Goal: Information Seeking & Learning: Learn about a topic

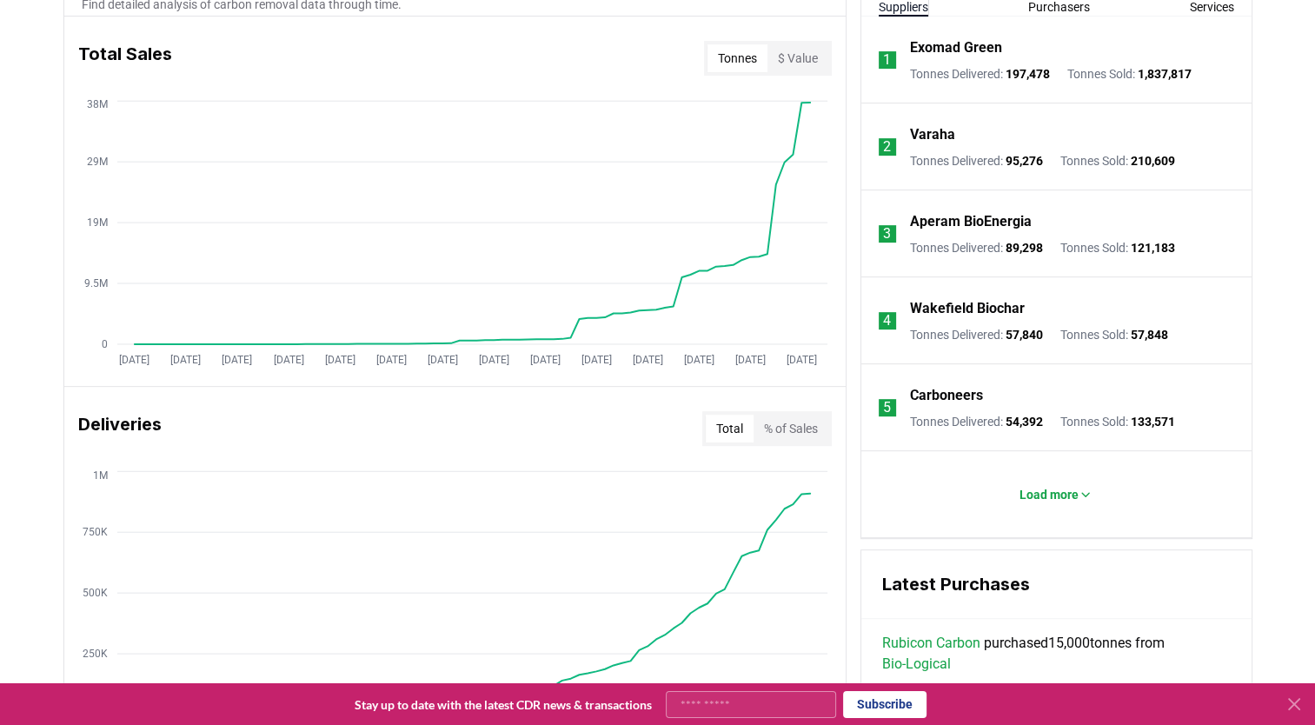
scroll to position [695, 0]
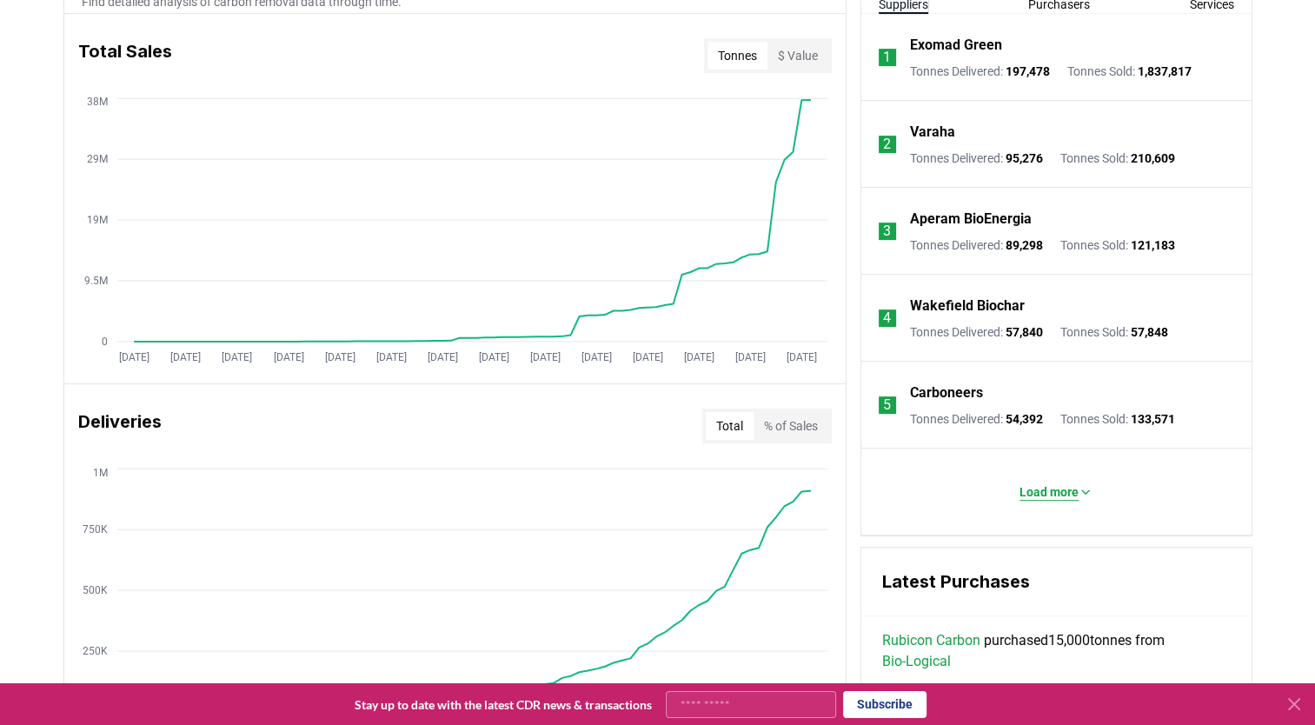
click at [1047, 483] on p "Load more" at bounding box center [1049, 491] width 59 height 17
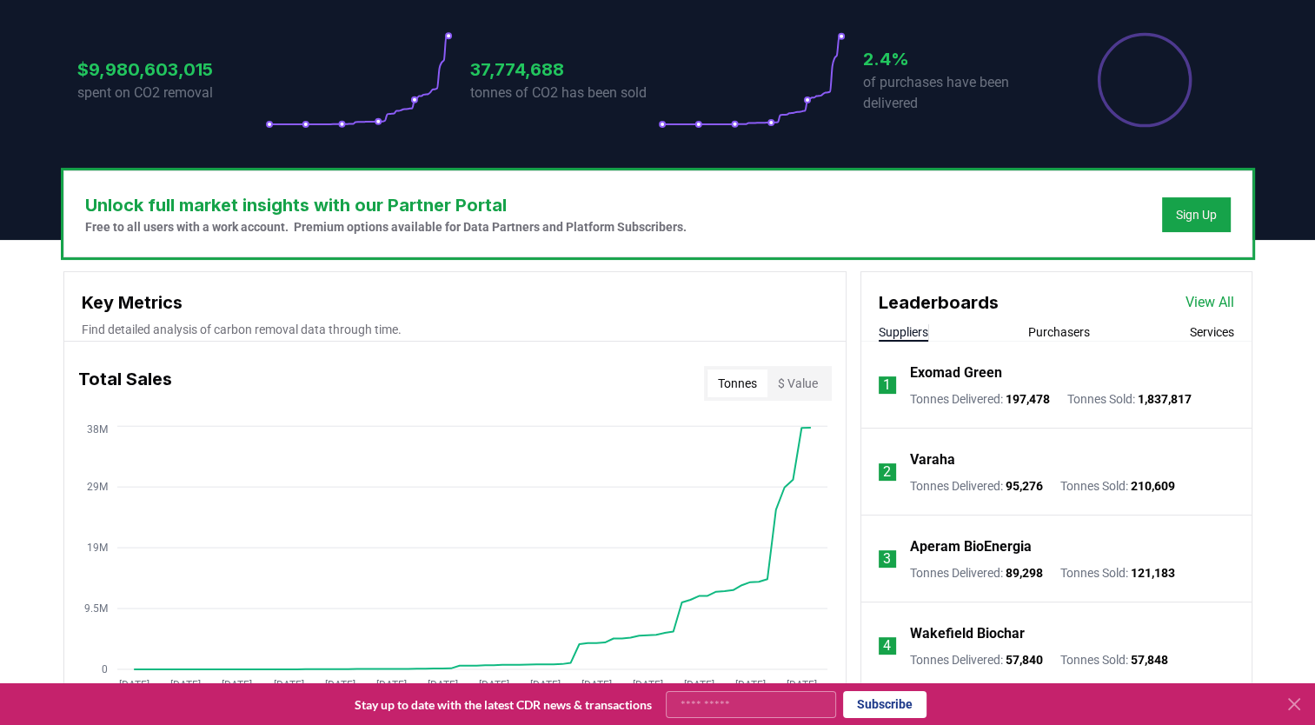
scroll to position [356, 0]
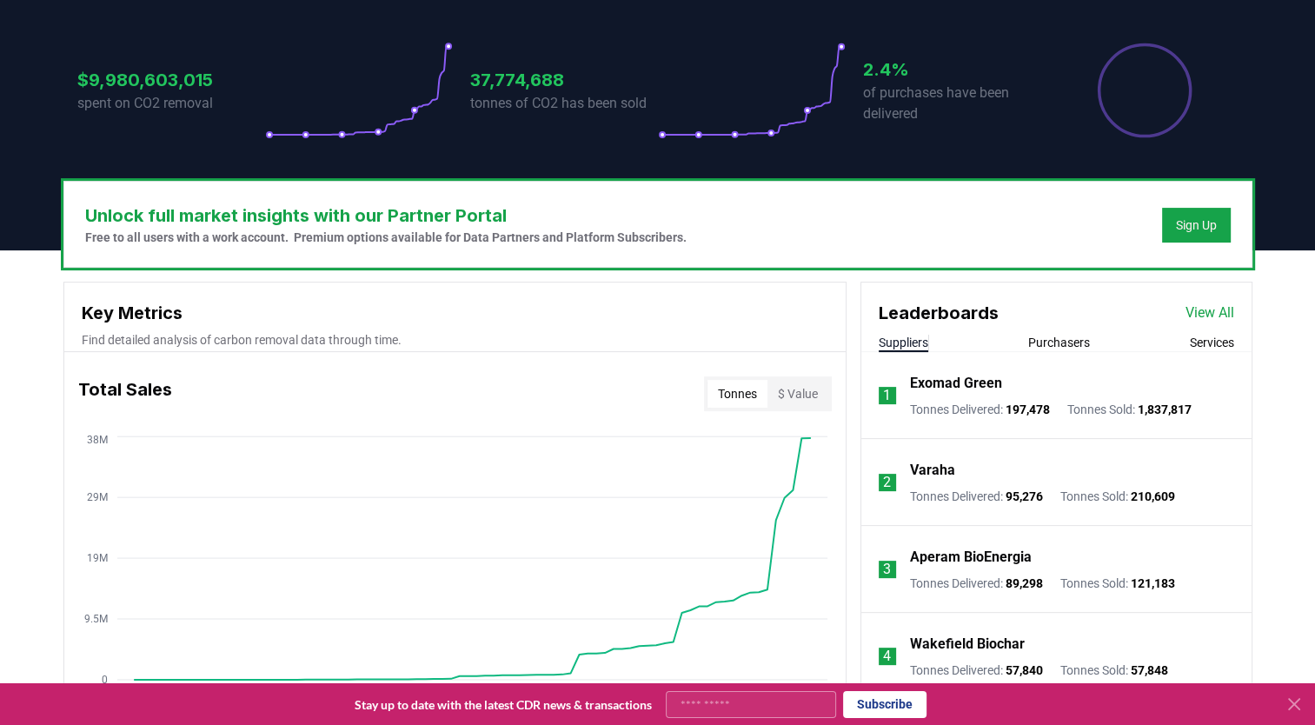
click at [1200, 302] on link "View All" at bounding box center [1210, 312] width 49 height 21
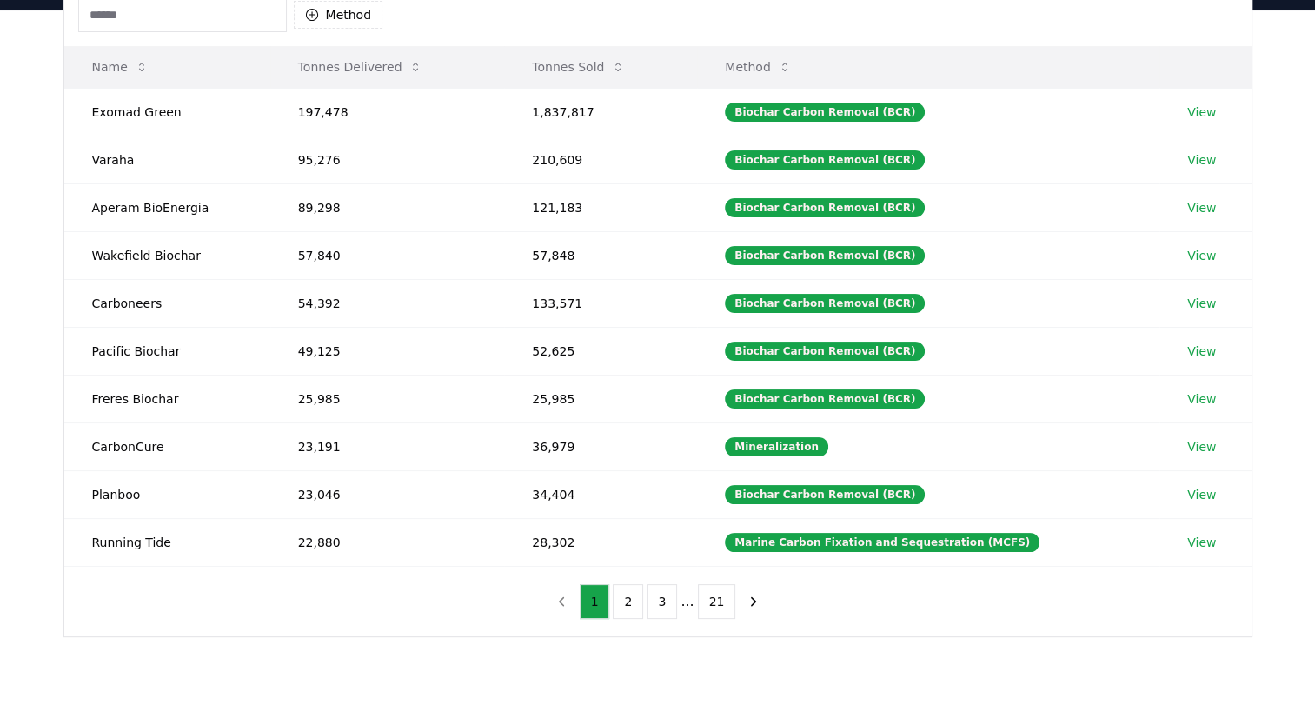
scroll to position [193, 0]
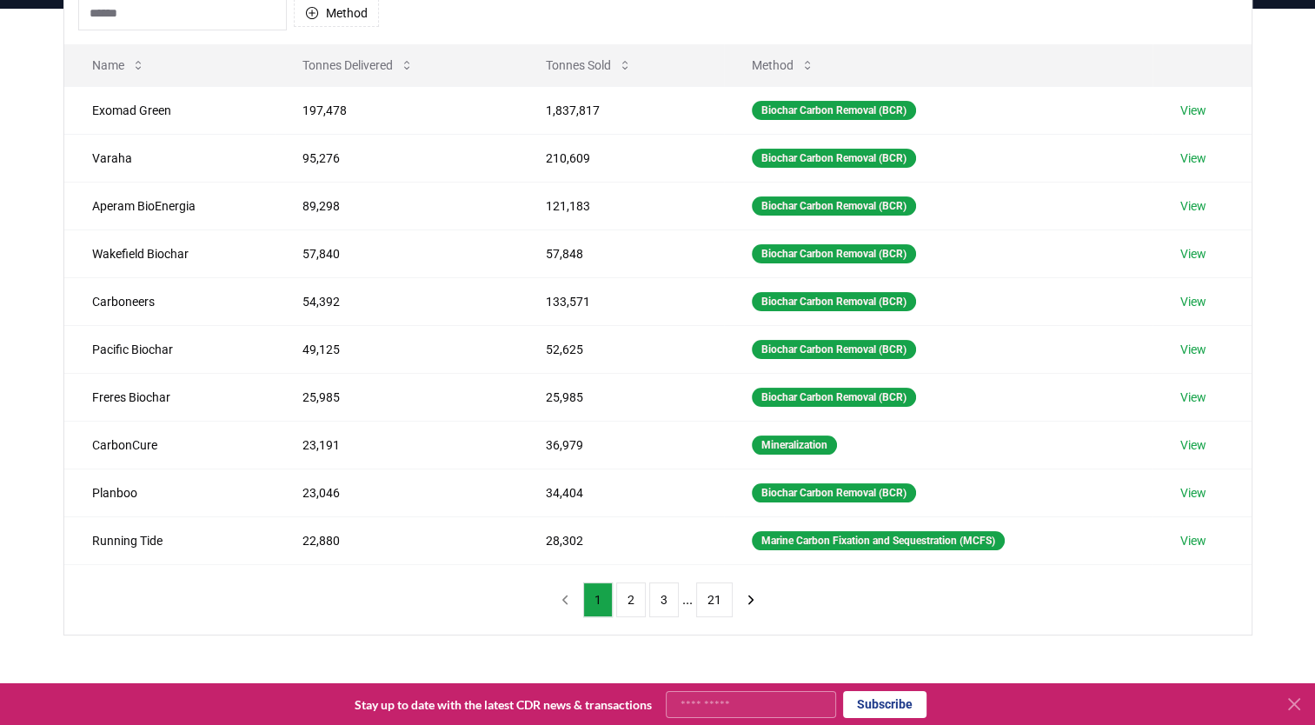
click at [636, 599] on button "2" at bounding box center [631, 599] width 30 height 35
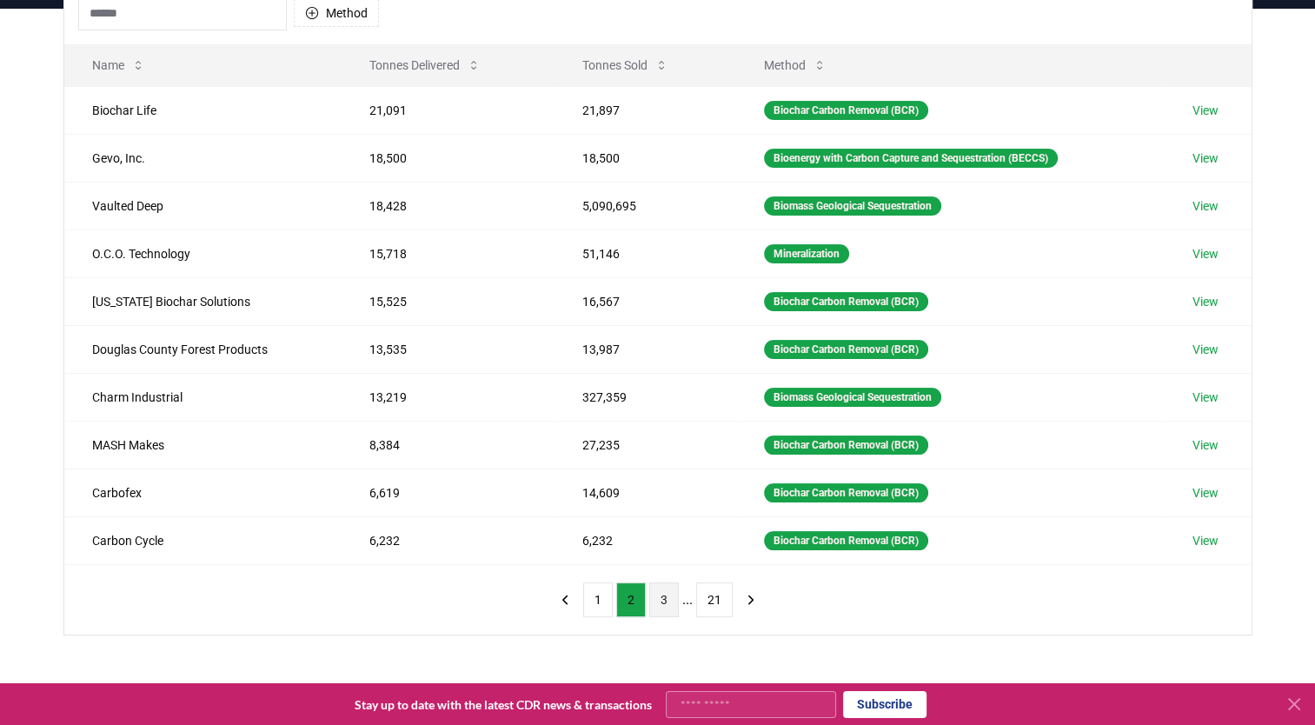
click at [663, 605] on button "3" at bounding box center [664, 599] width 30 height 35
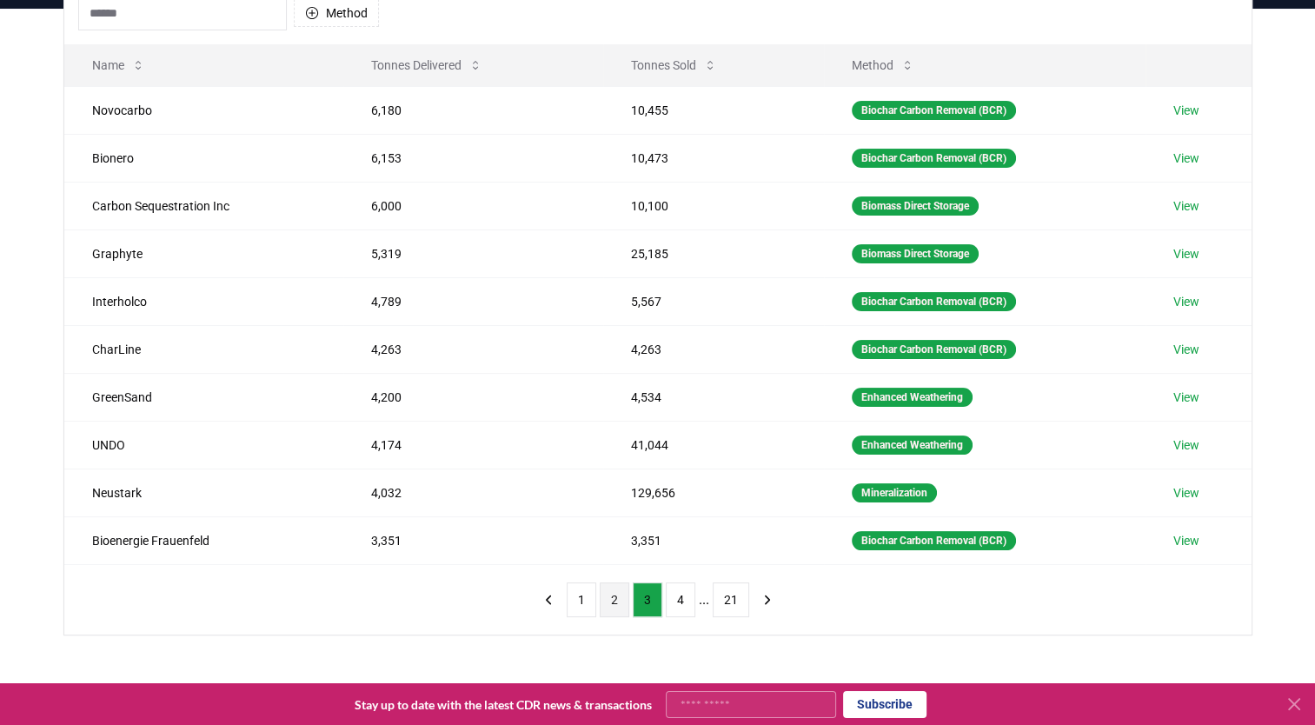
click at [611, 589] on button "2" at bounding box center [615, 599] width 30 height 35
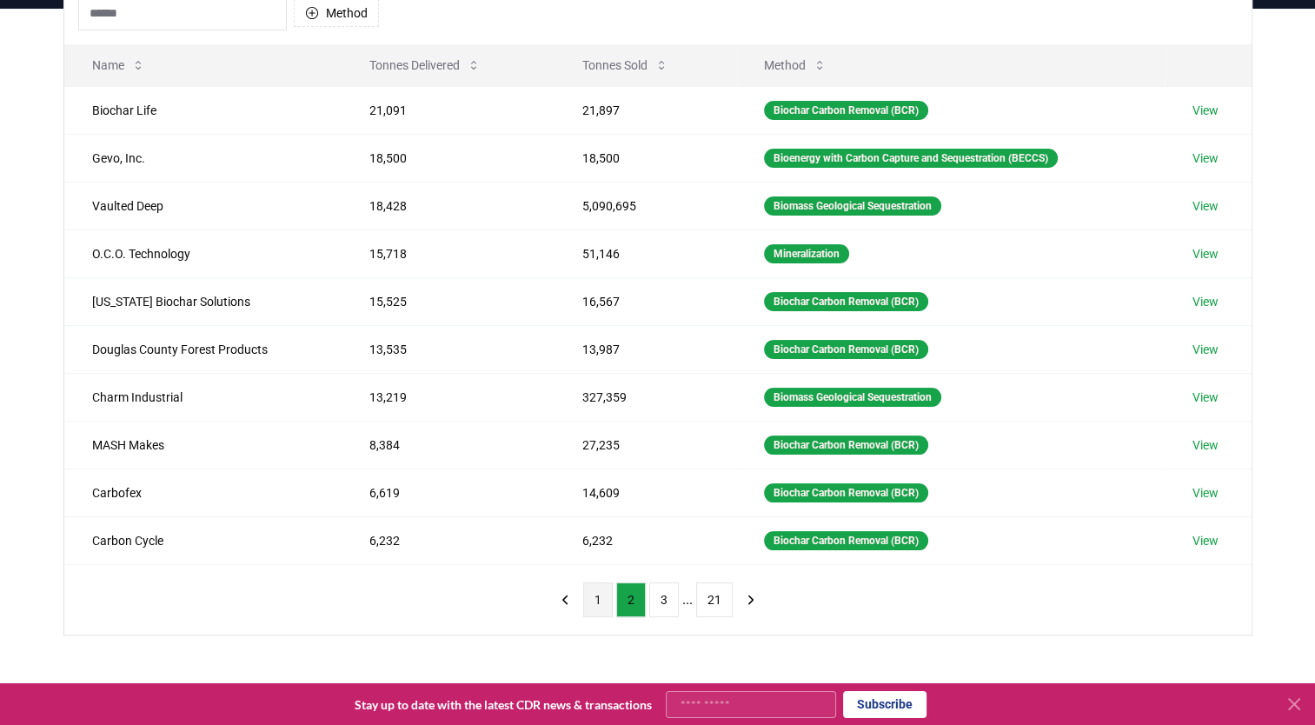
click at [588, 591] on button "1" at bounding box center [598, 599] width 30 height 35
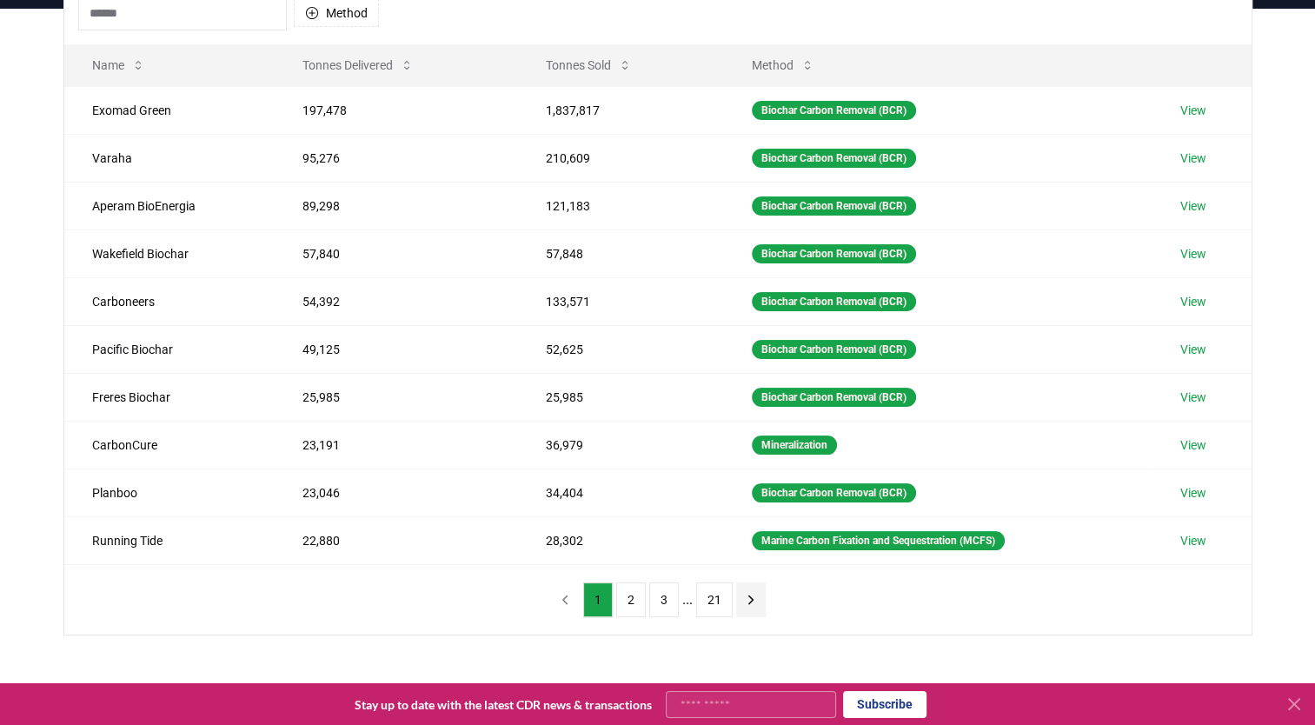
click at [751, 599] on icon "next page" at bounding box center [751, 600] width 16 height 16
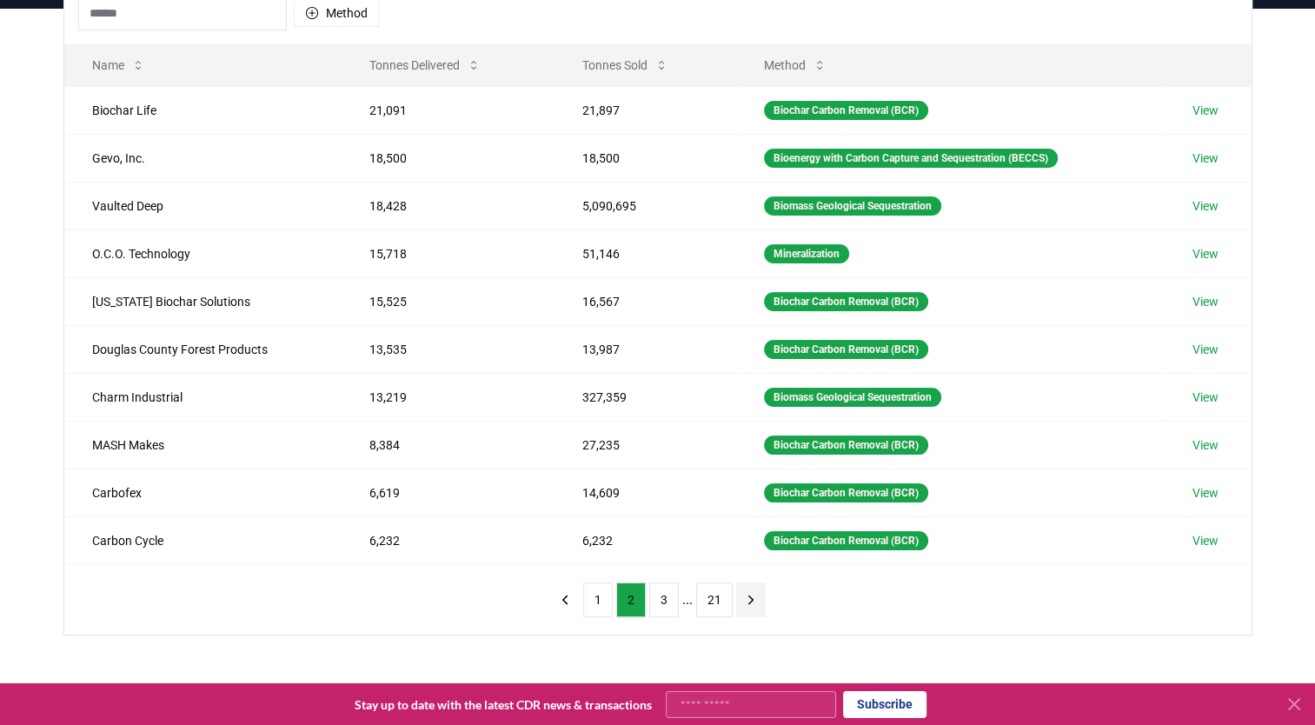
click at [751, 599] on icon "next page" at bounding box center [751, 600] width 16 height 16
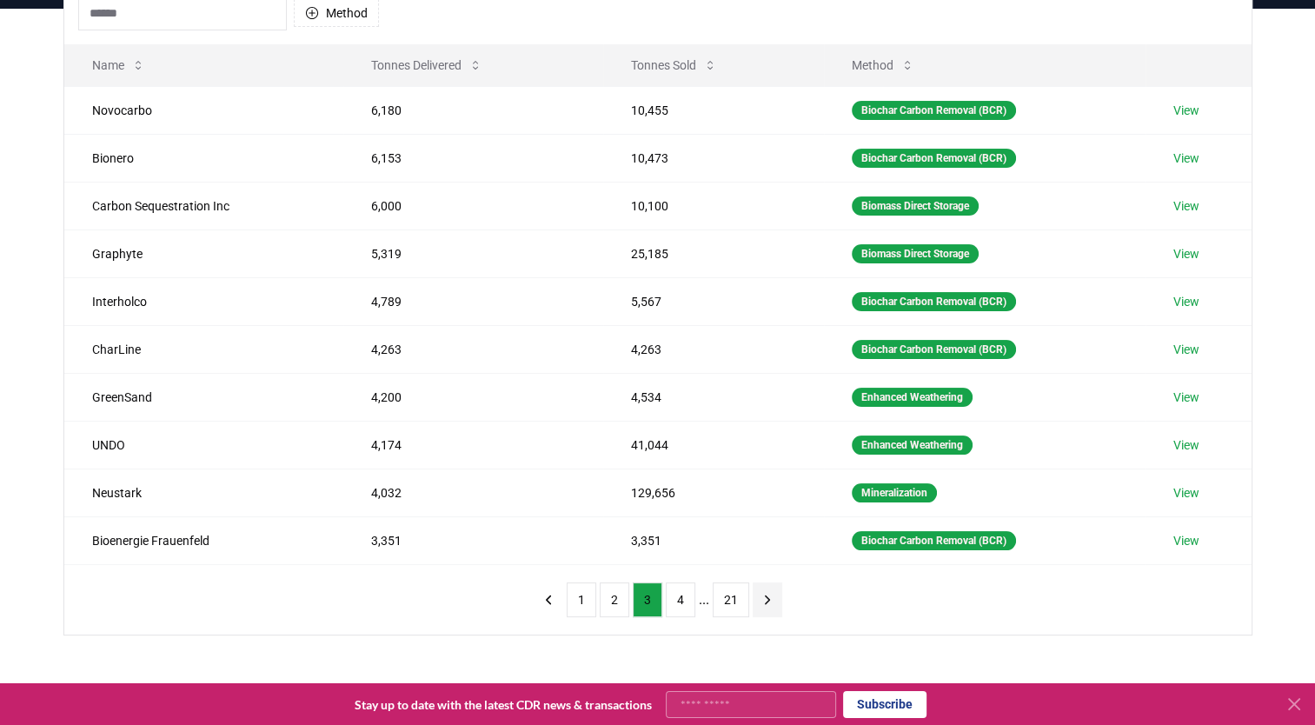
click at [772, 593] on button "next page" at bounding box center [768, 599] width 30 height 35
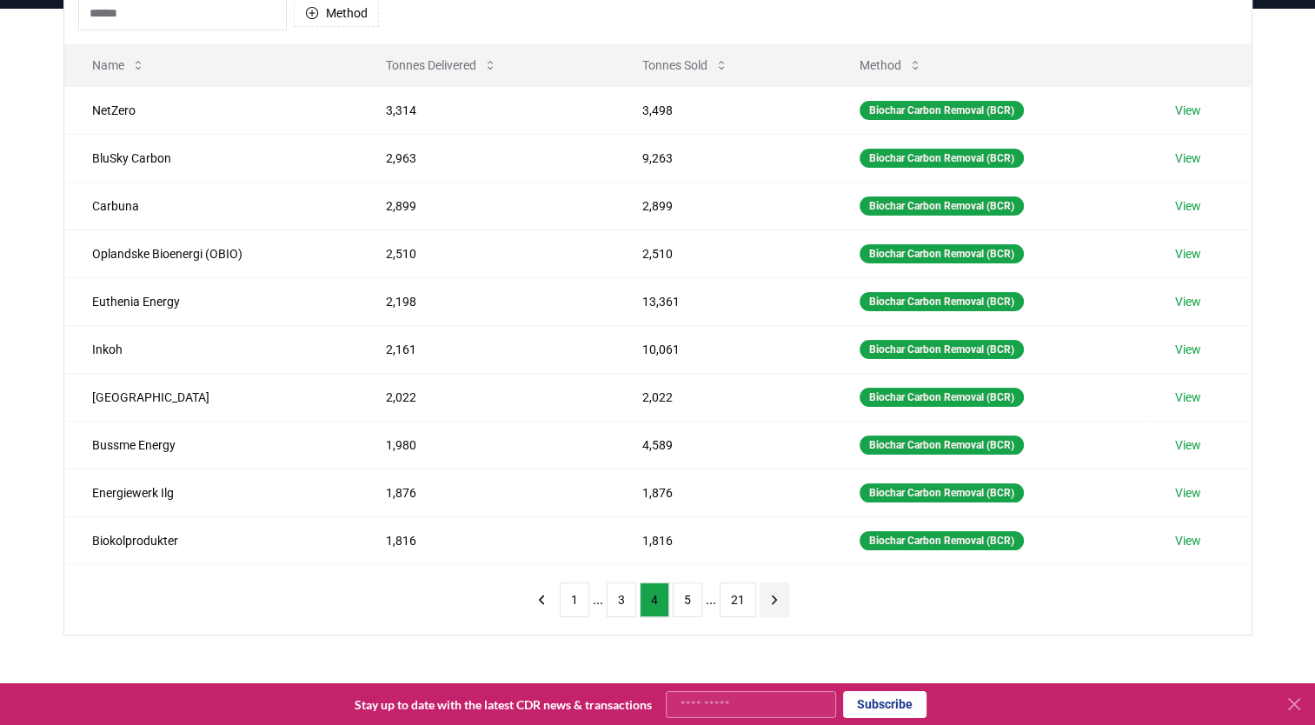
click at [772, 593] on icon "next page" at bounding box center [775, 600] width 16 height 16
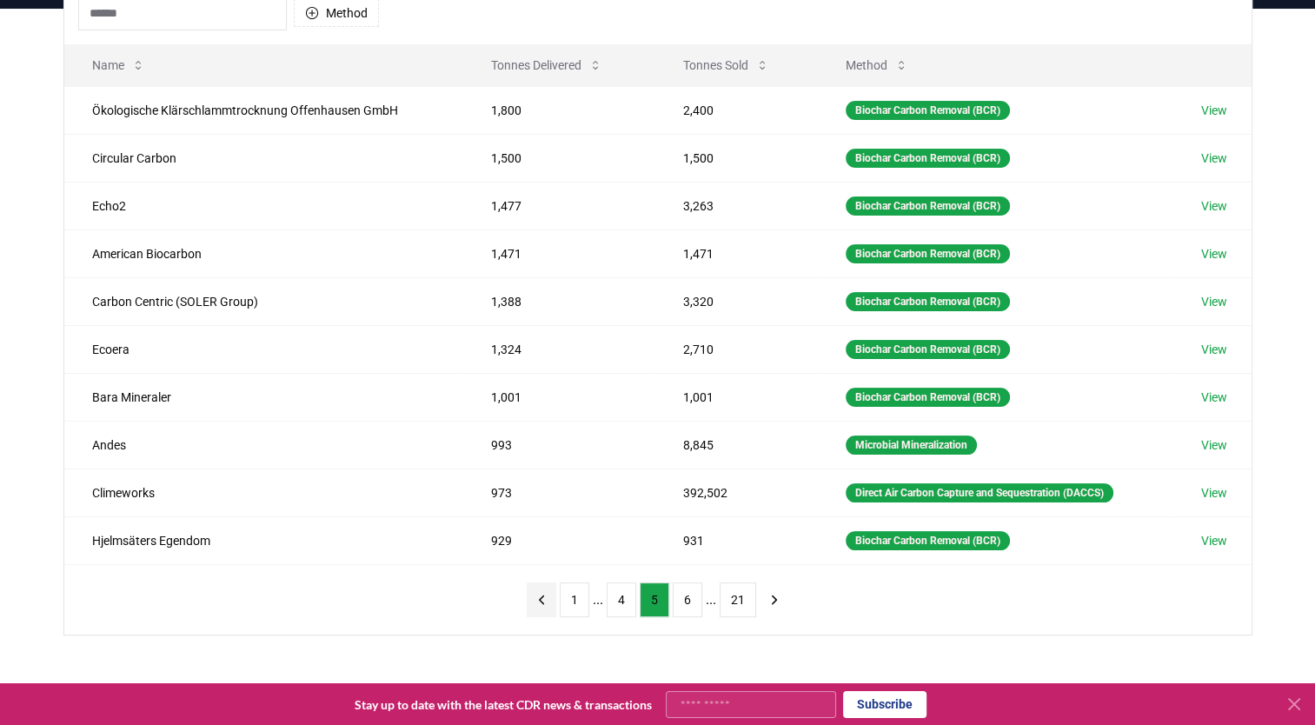
click at [542, 596] on icon "previous page" at bounding box center [541, 599] width 4 height 8
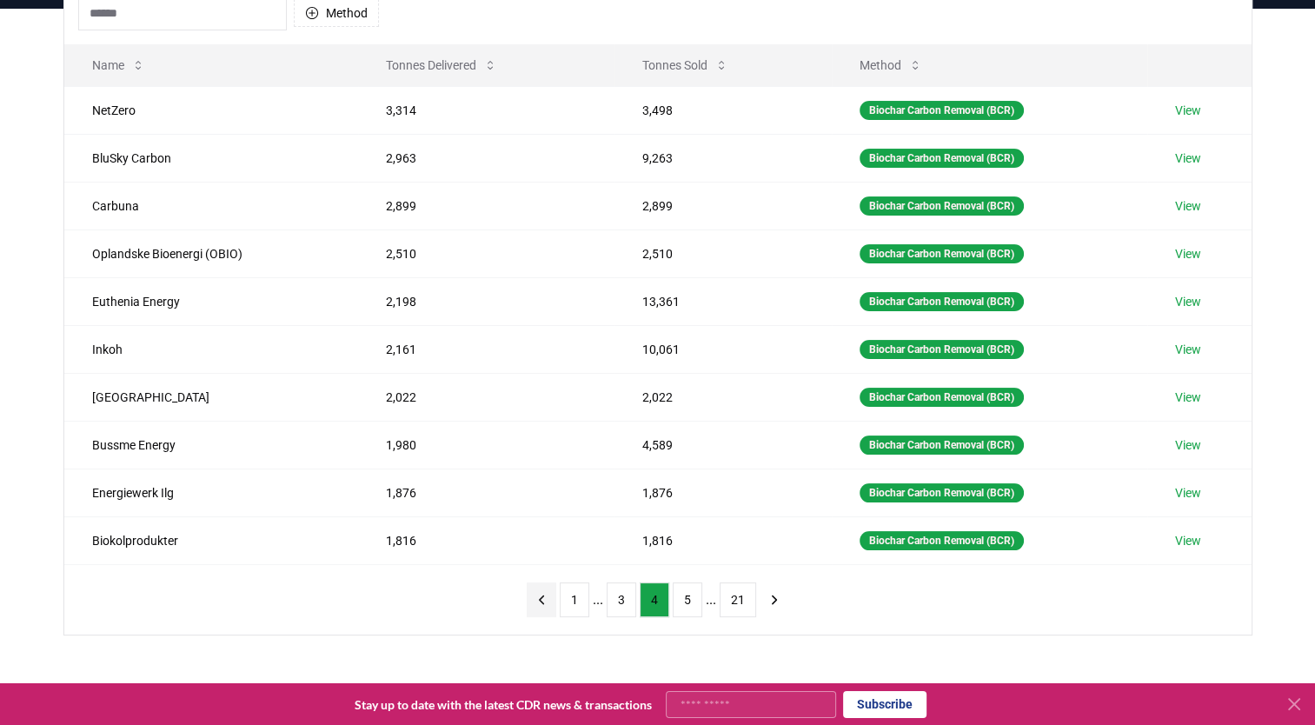
click at [542, 596] on icon "previous page" at bounding box center [541, 599] width 4 height 8
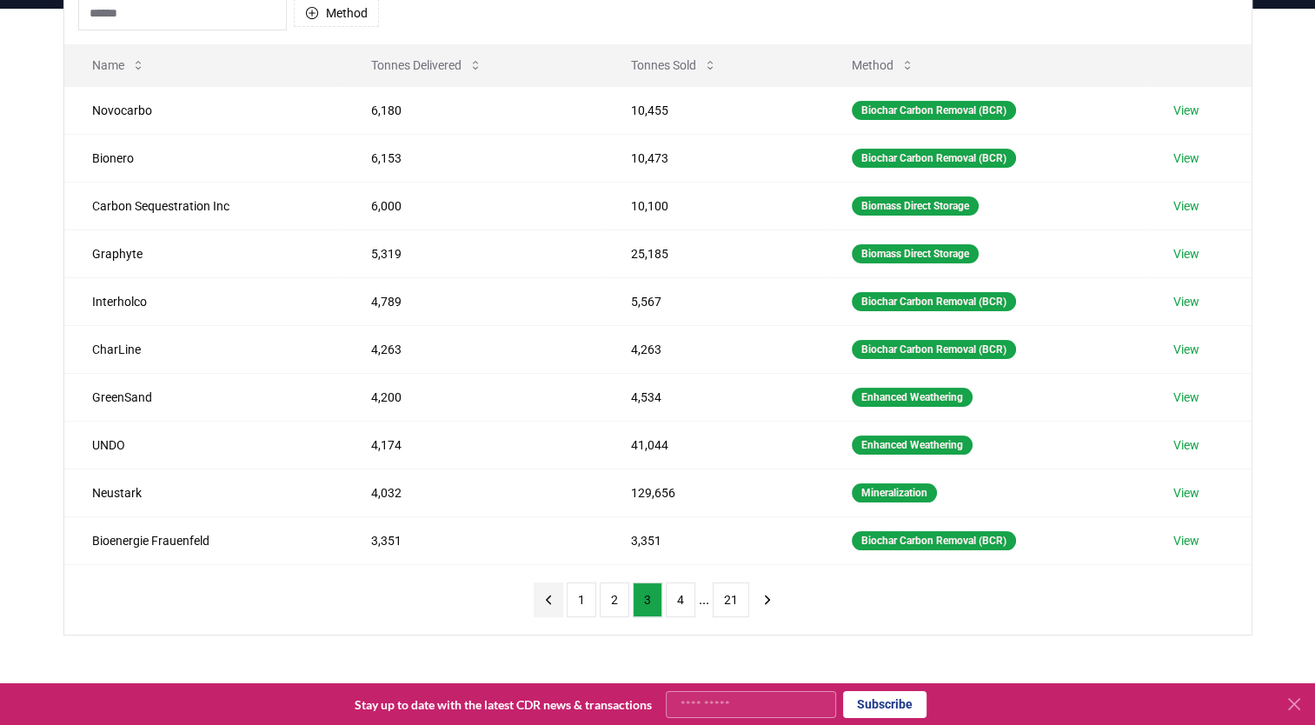
click at [542, 596] on icon "previous page" at bounding box center [549, 600] width 16 height 16
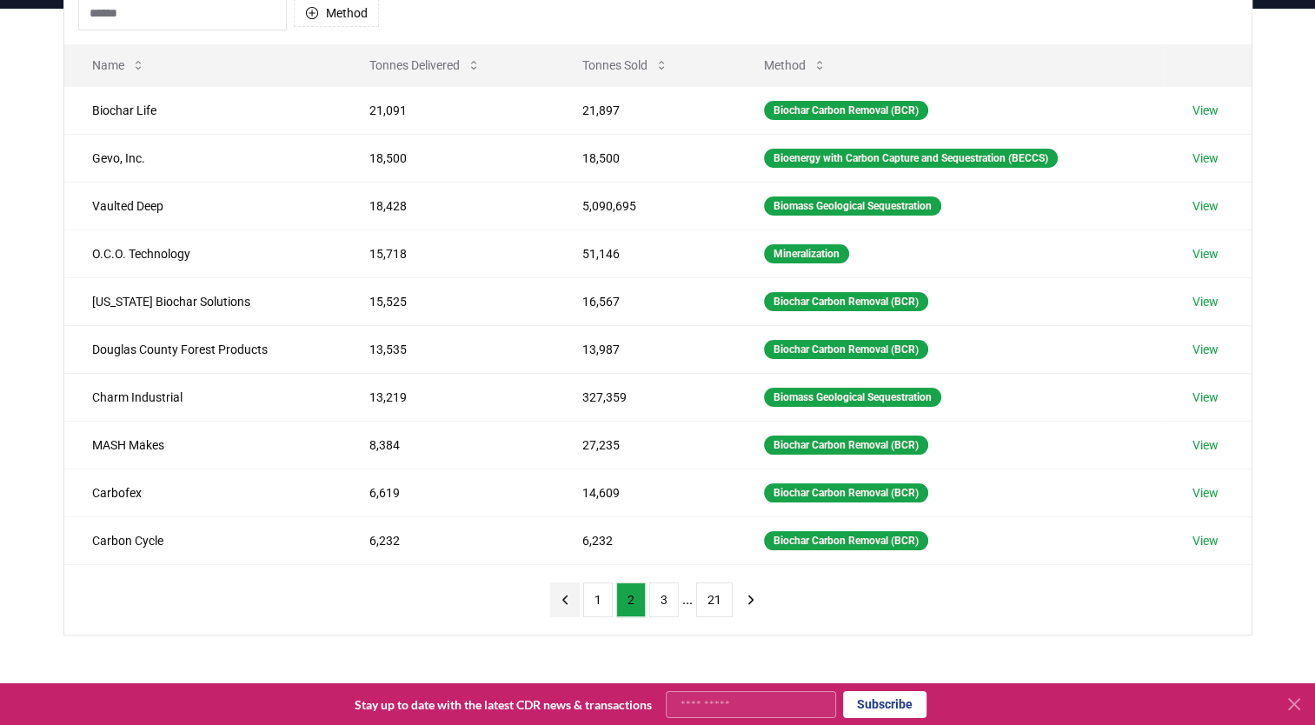
click at [542, 596] on div "1 2 3 ... 21" at bounding box center [658, 600] width 250 height 70
click at [588, 82] on button "Tonnes Sold" at bounding box center [625, 65] width 114 height 35
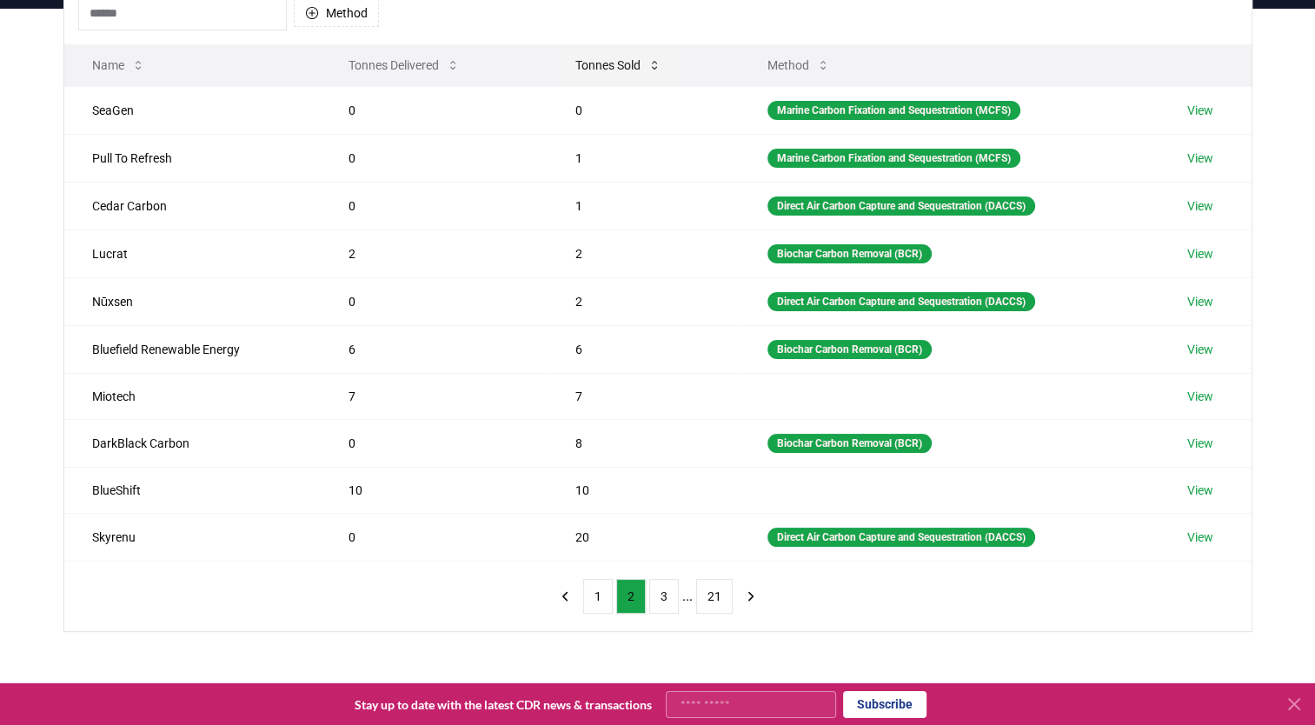
click at [602, 71] on button "Tonnes Sold" at bounding box center [619, 65] width 114 height 35
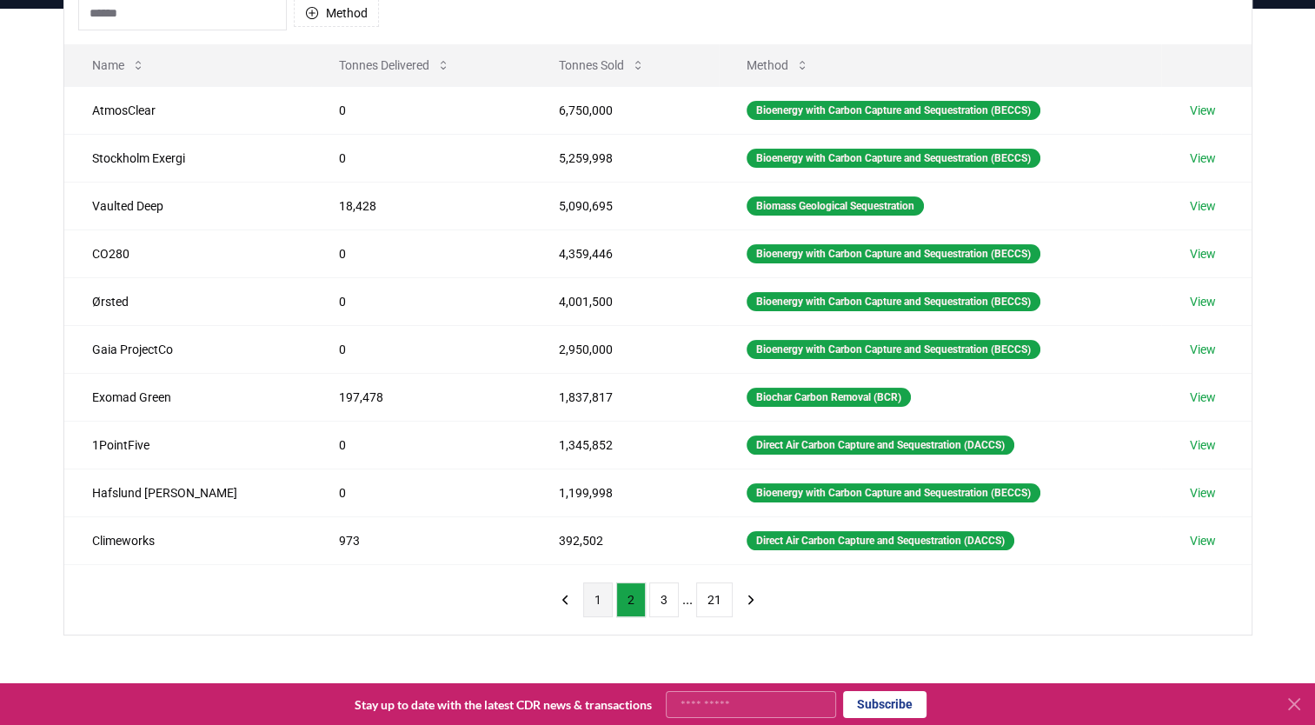
click at [605, 603] on button "1" at bounding box center [598, 599] width 30 height 35
click at [621, 600] on button "2" at bounding box center [631, 599] width 30 height 35
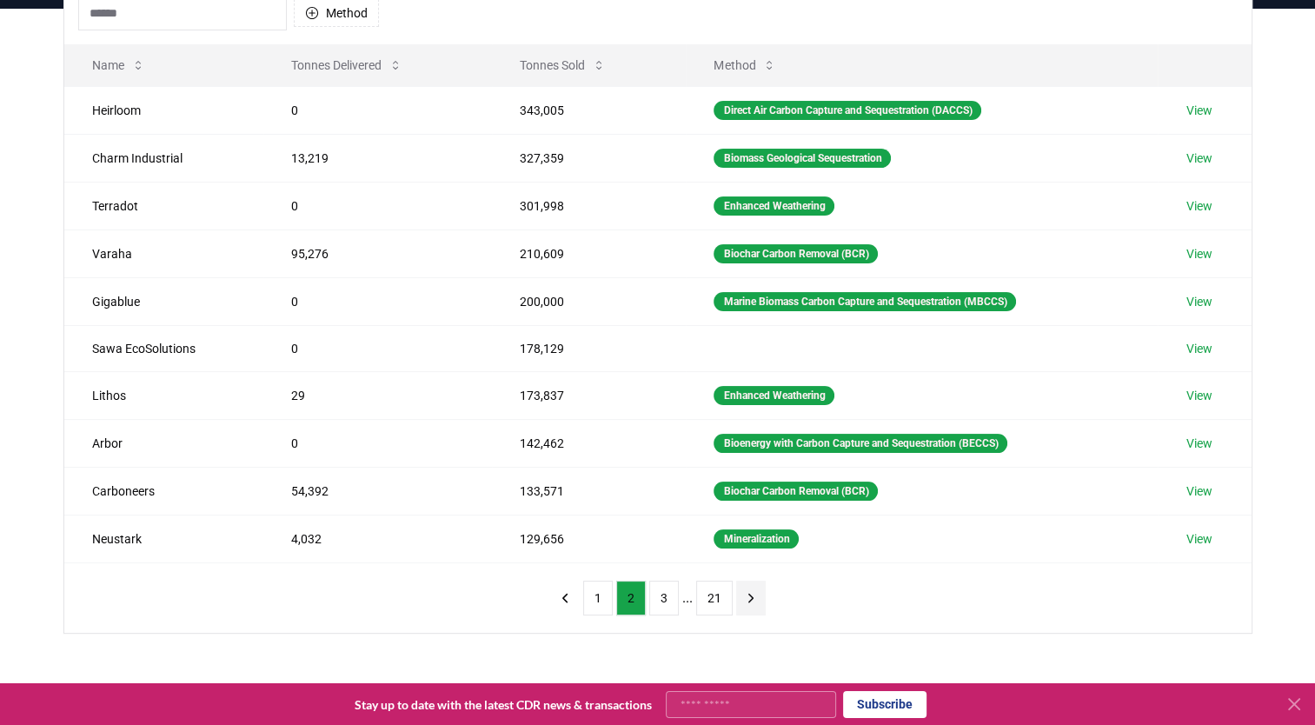
click at [748, 601] on icon "next page" at bounding box center [751, 598] width 16 height 16
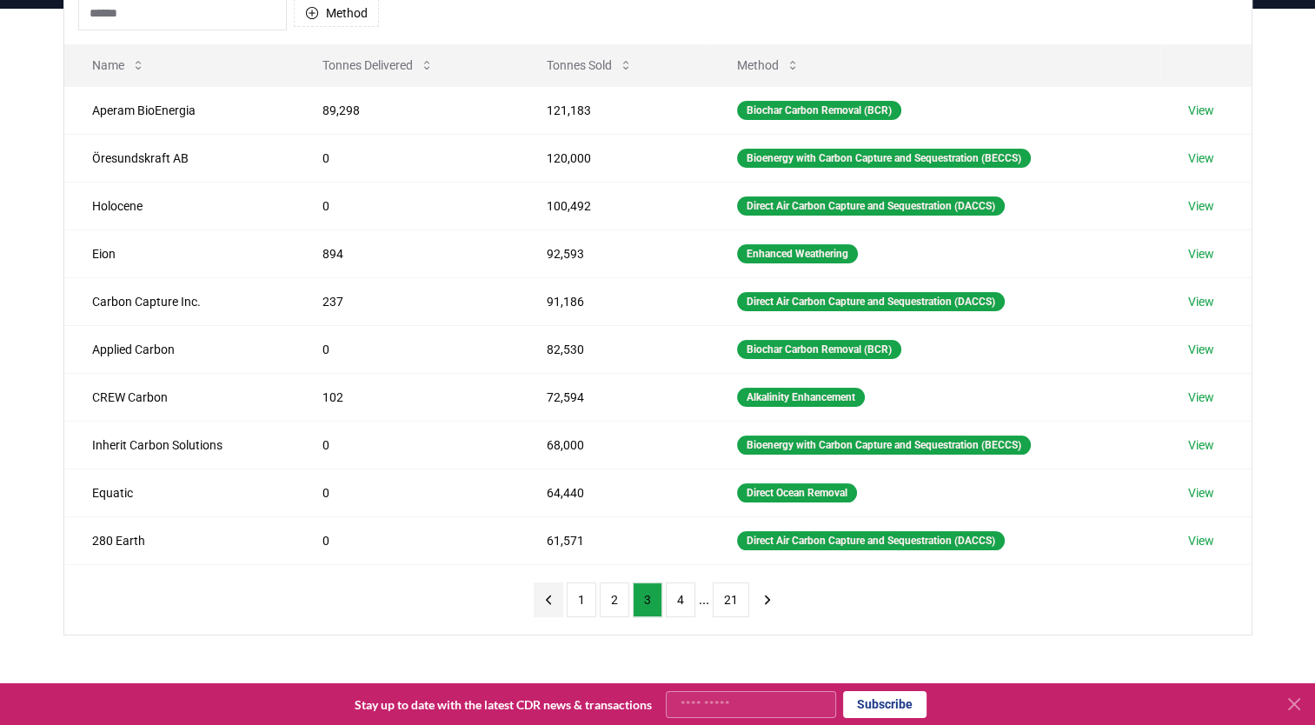
click at [553, 602] on icon "previous page" at bounding box center [549, 600] width 16 height 16
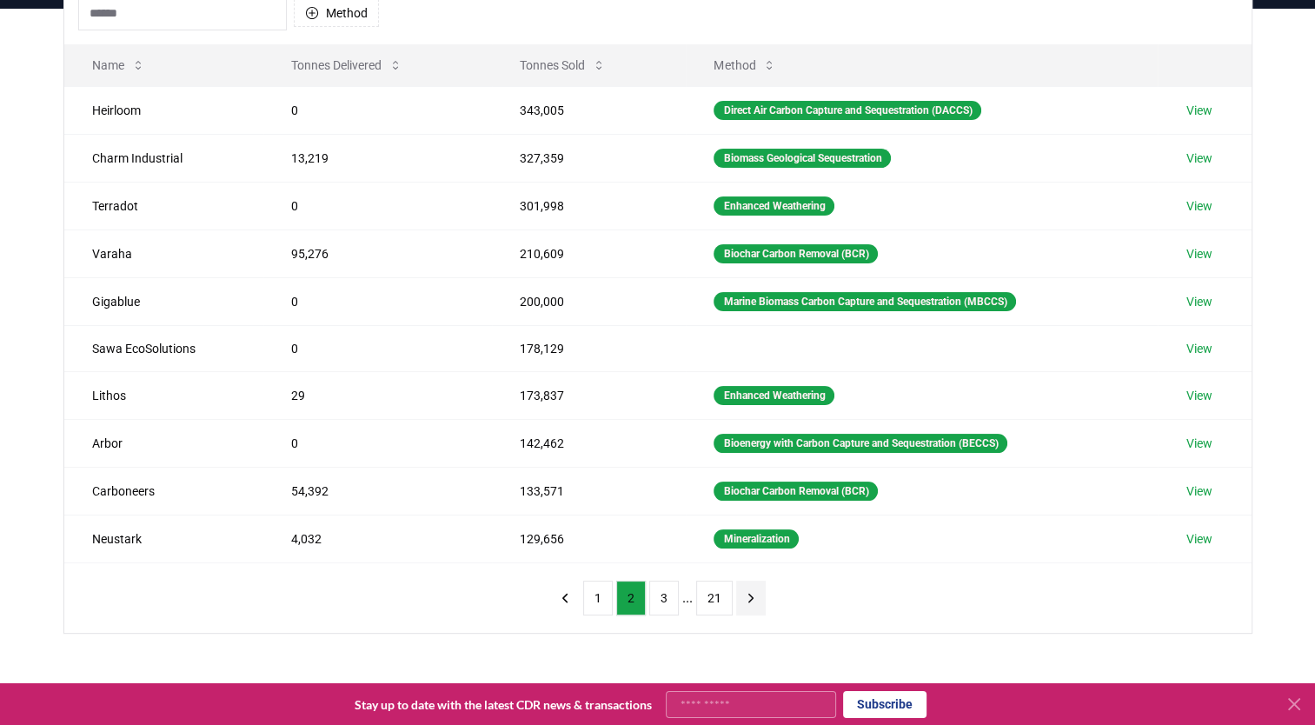
click at [754, 592] on icon "next page" at bounding box center [751, 598] width 16 height 16
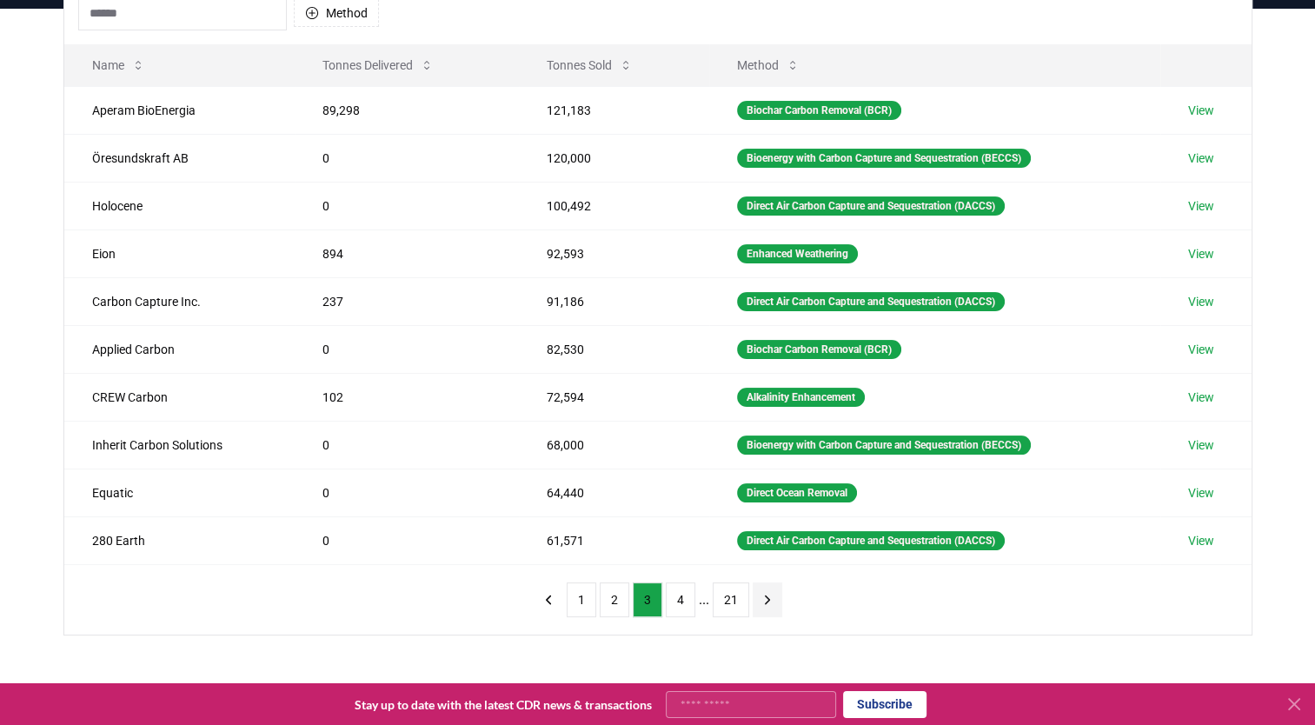
click at [754, 592] on button "next page" at bounding box center [768, 599] width 30 height 35
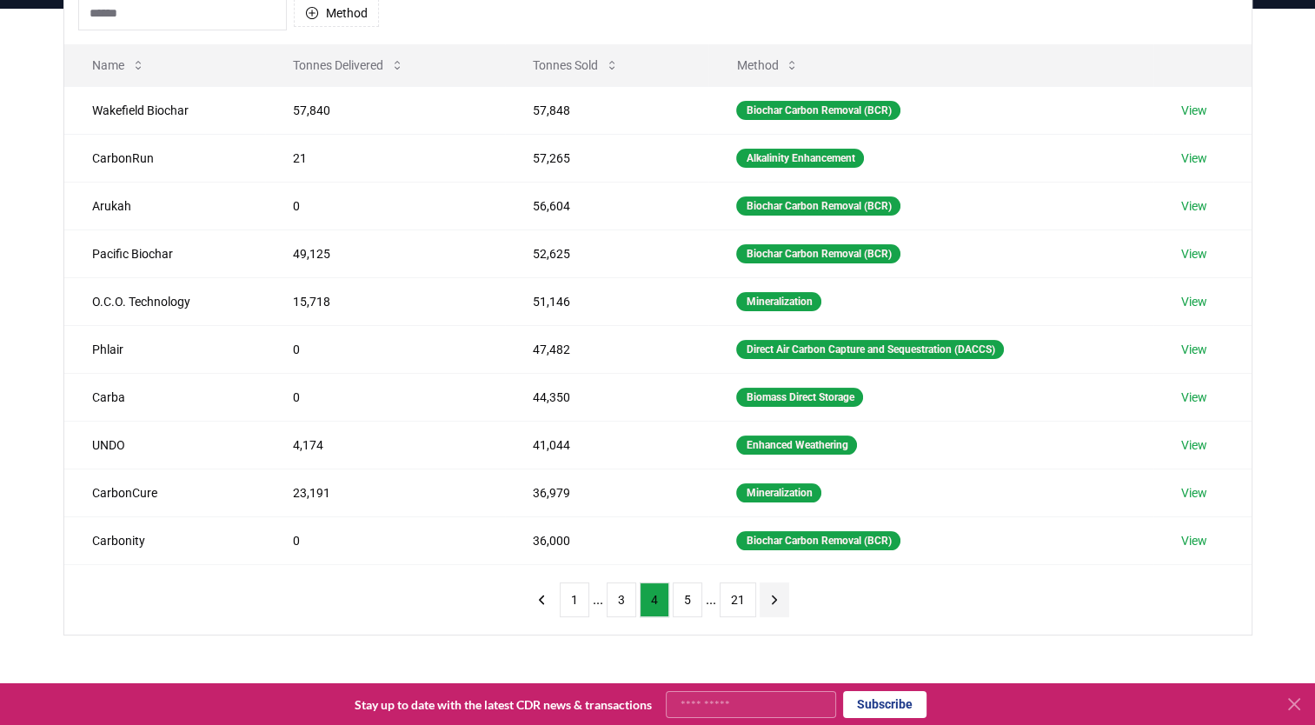
click at [774, 595] on icon "next page" at bounding box center [775, 600] width 16 height 16
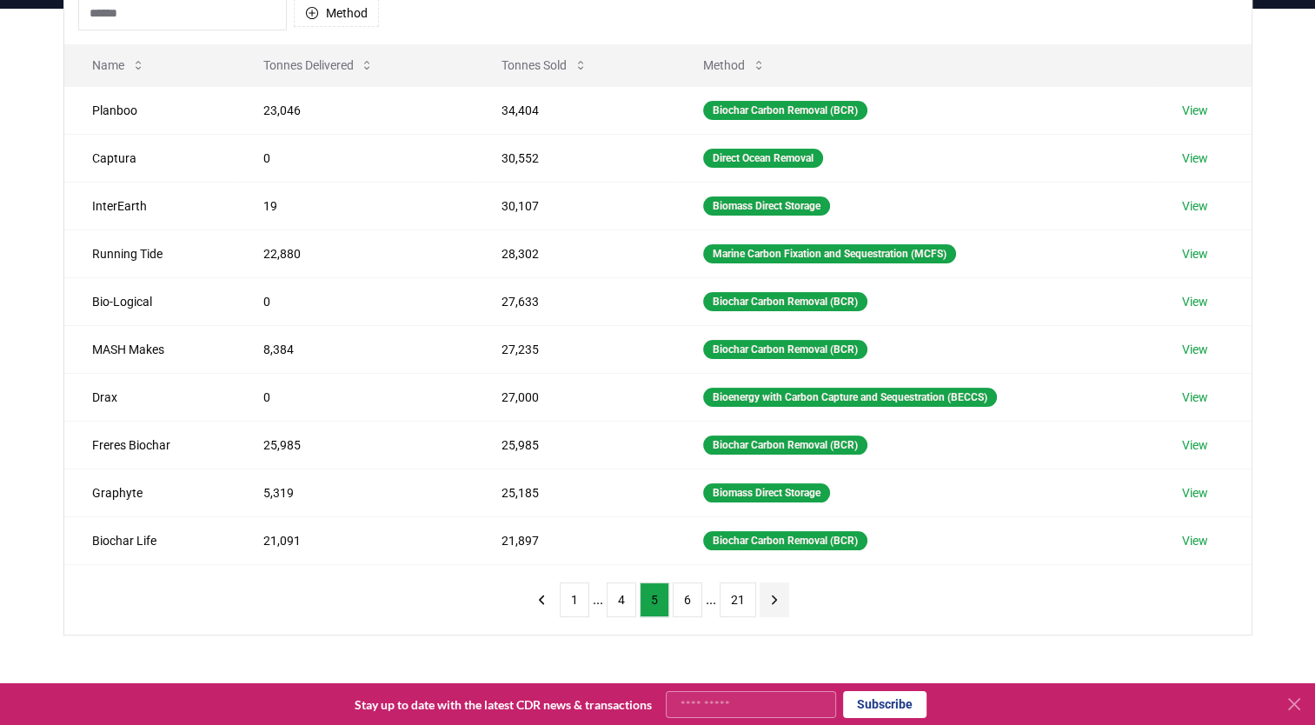
click at [774, 595] on icon "next page" at bounding box center [775, 600] width 16 height 16
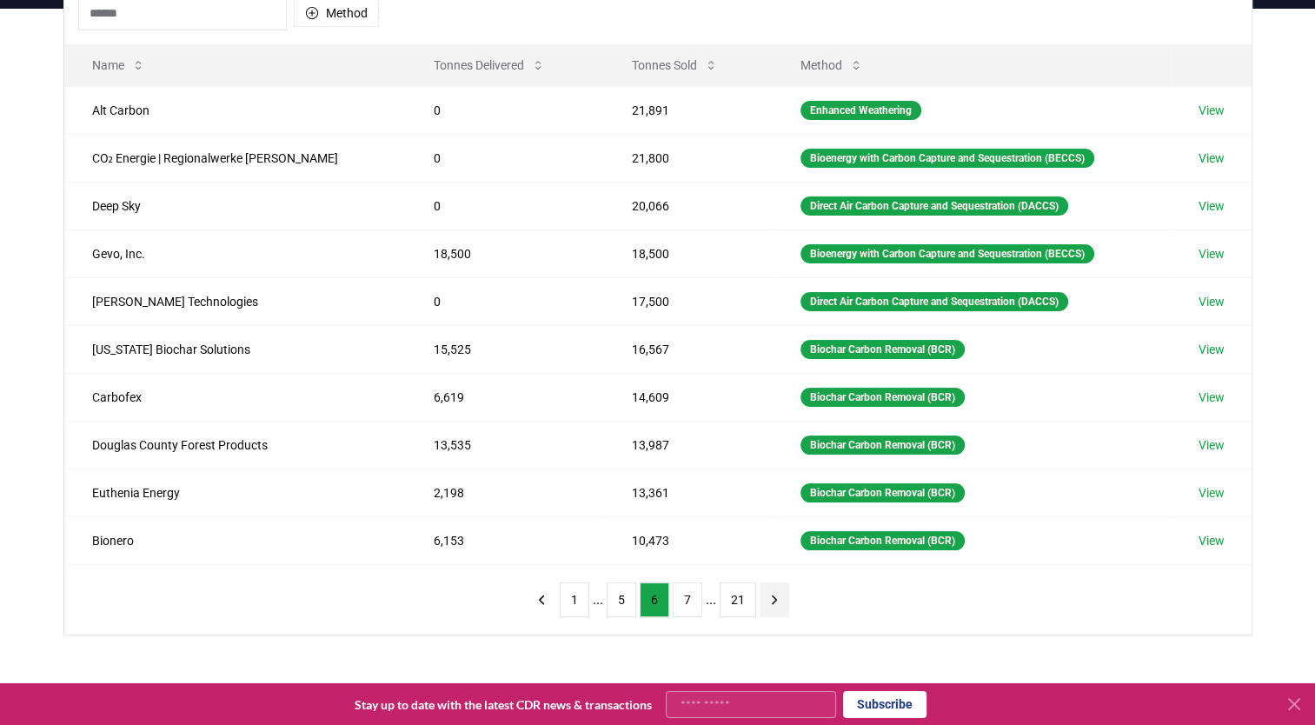
click at [774, 595] on icon "next page" at bounding box center [775, 600] width 16 height 16
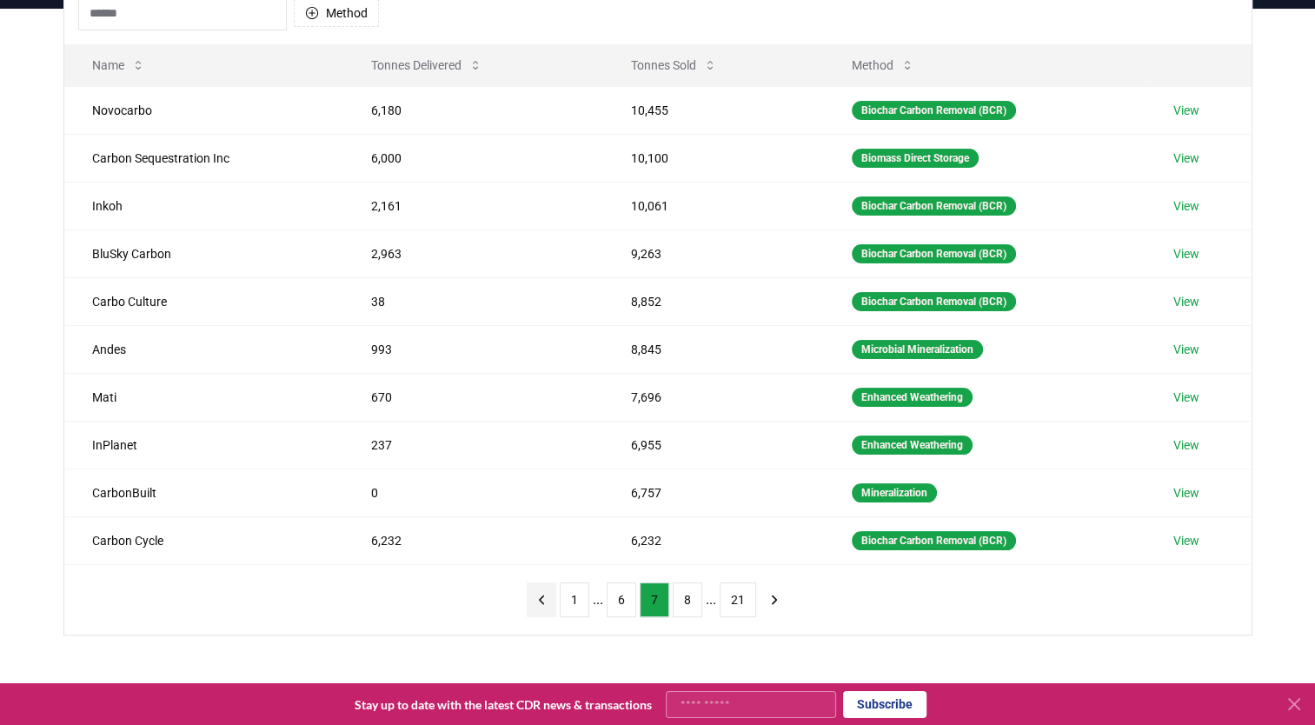
click at [548, 598] on icon "previous page" at bounding box center [542, 600] width 16 height 16
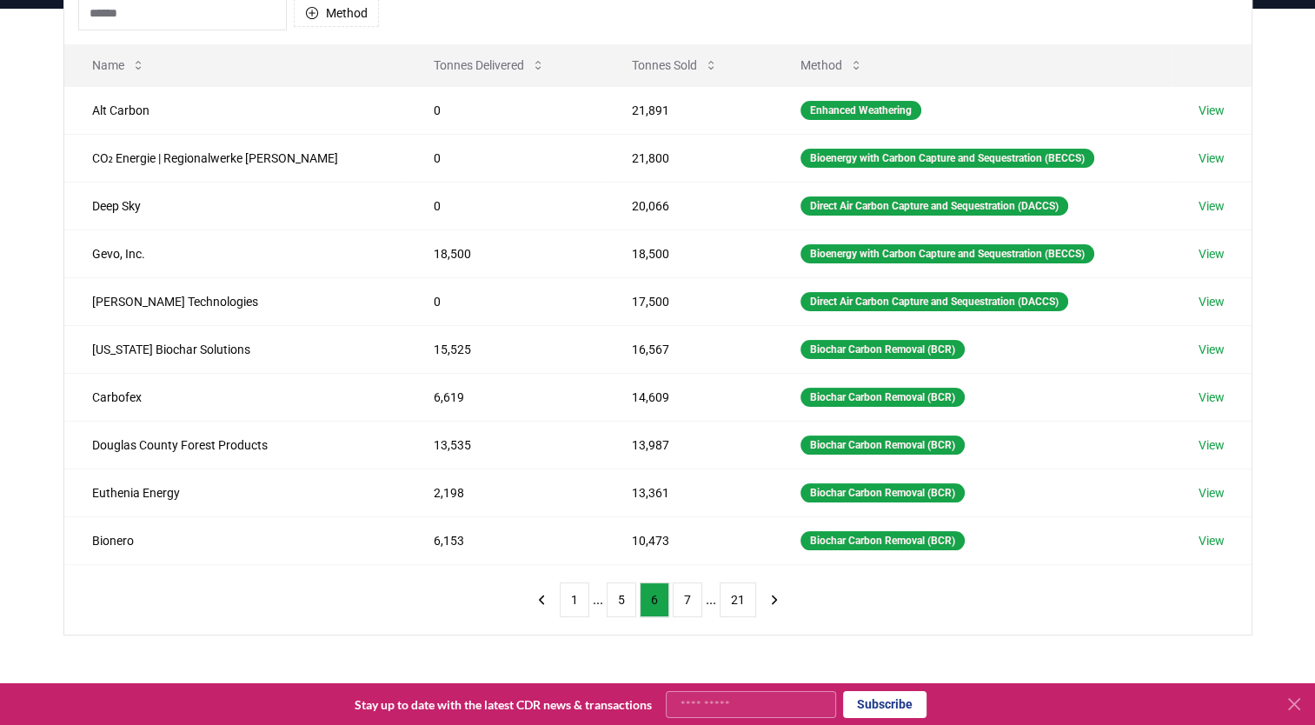
click at [828, 616] on div "Method Name Tonnes Delivered Tonnes Sold Method Alt Carbon 0 21,891 Enhanced We…" at bounding box center [657, 308] width 1187 height 653
click at [772, 597] on icon "next page" at bounding box center [774, 599] width 4 height 8
